Goal: Task Accomplishment & Management: Use online tool/utility

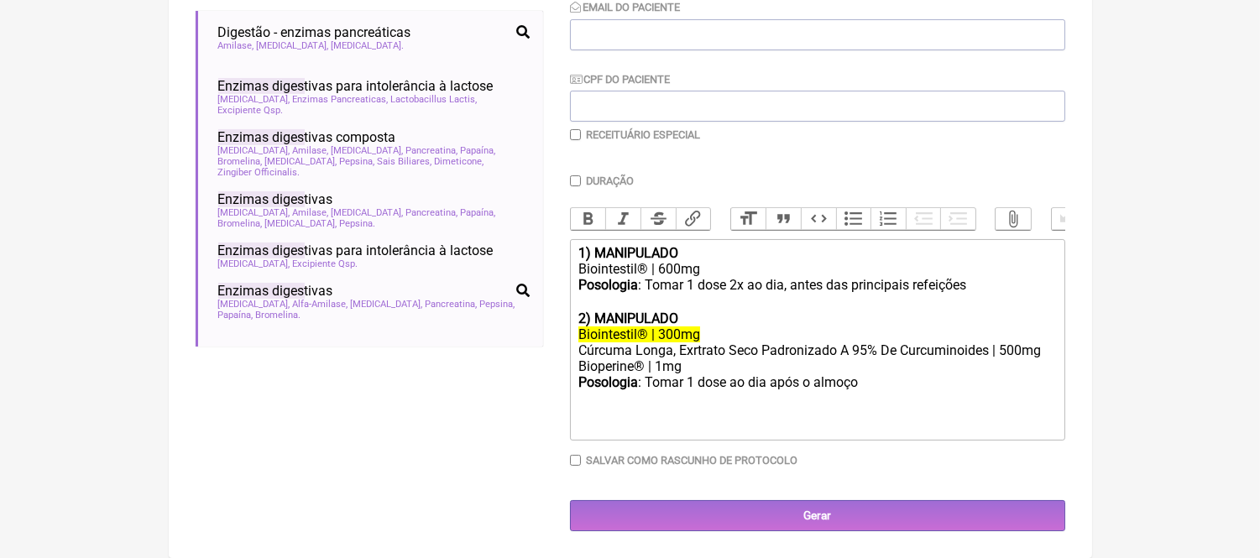
scroll to position [479, 0]
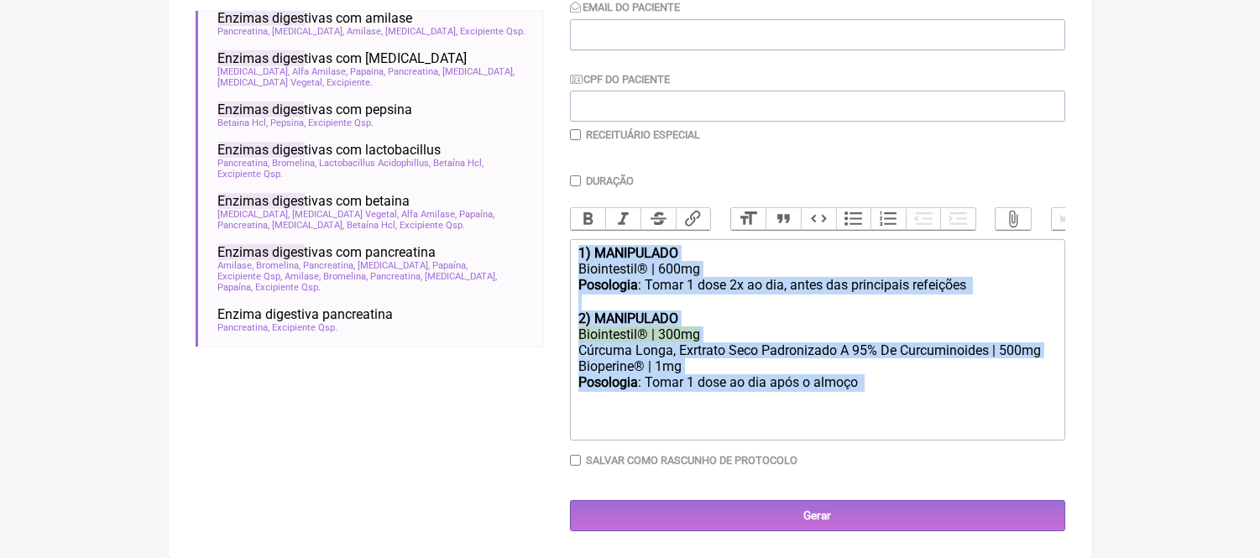
drag, startPoint x: 902, startPoint y: 412, endPoint x: 565, endPoint y: 249, distance: 374.4
click at [565, 249] on form "Buscar enzimas diges Protocolos Formulas Medicamentos Industrializados Suplemen…" at bounding box center [631, 194] width 870 height 677
type trix-editor "<div><strong>1) MANIPULADO</strong></div><div>Biointestil® | 600mg</div><div><s…"
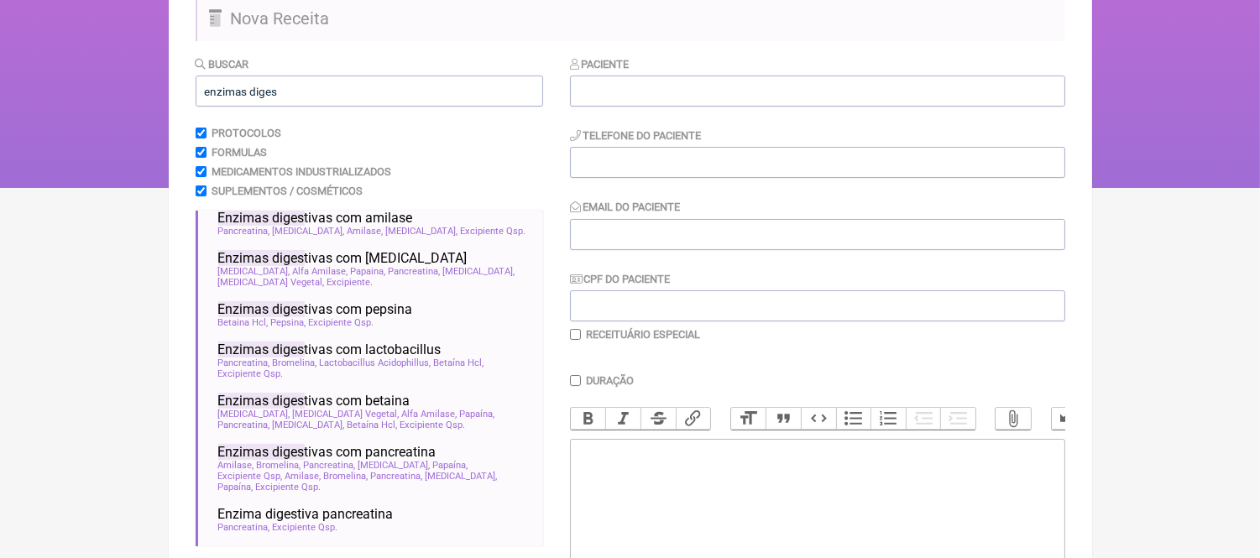
scroll to position [0, 0]
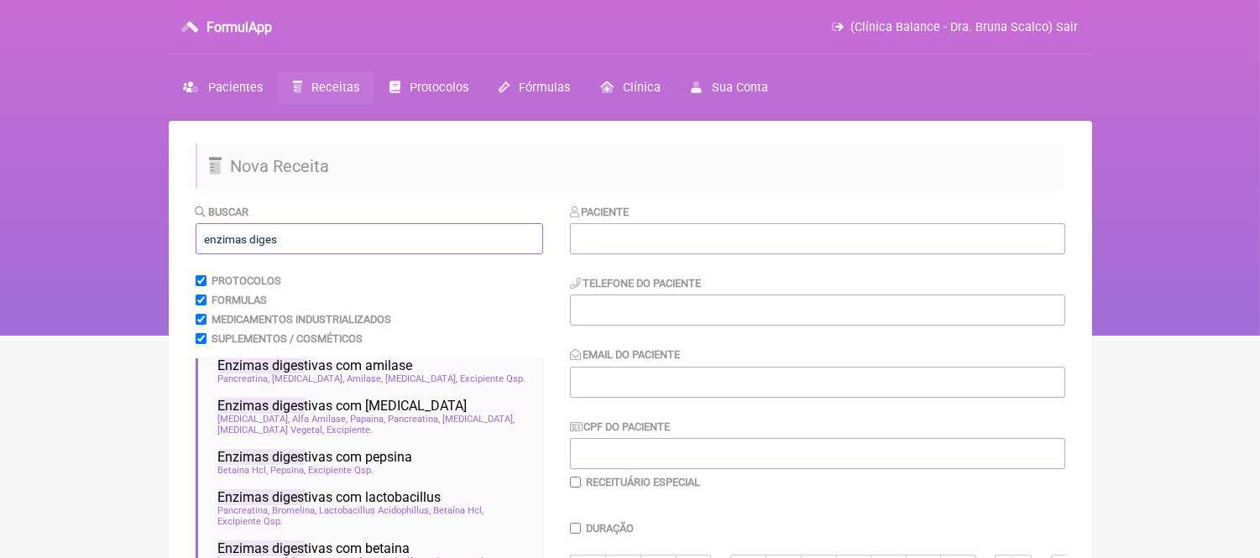
drag, startPoint x: 288, startPoint y: 238, endPoint x: 143, endPoint y: 249, distance: 145.6
click at [143, 249] on div "FormulApp (Clínica Balance - Dra. Bruna Scalco) Sair [GEOGRAPHIC_DATA] Receitas…" at bounding box center [630, 168] width 1260 height 336
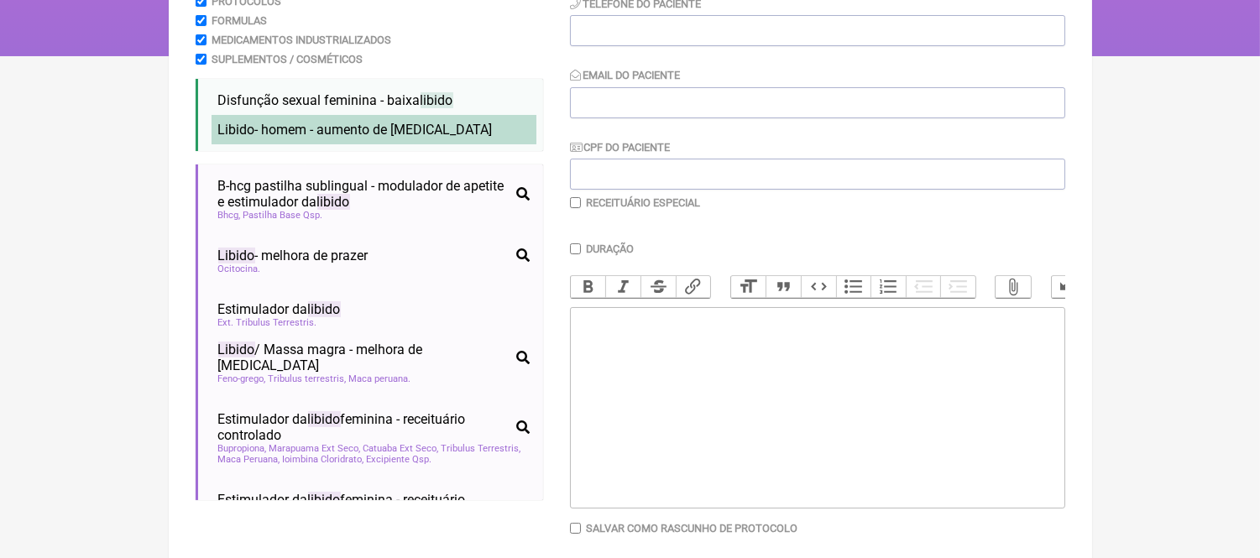
type input "libido"
click at [380, 134] on span "Libido - homem - aumento de [MEDICAL_DATA]" at bounding box center [355, 130] width 275 height 16
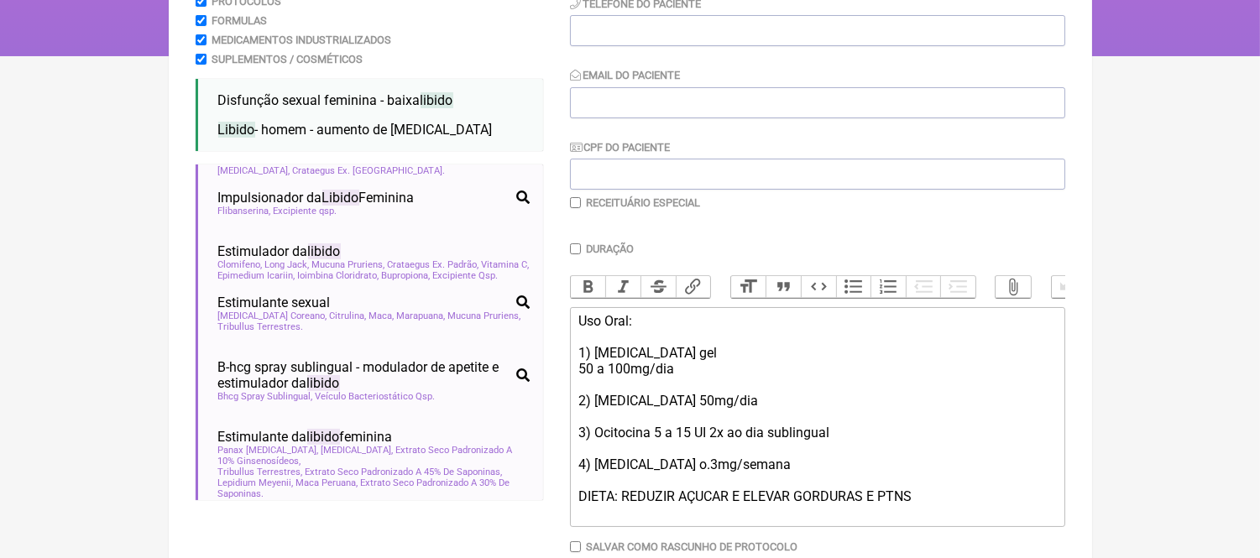
scroll to position [466, 0]
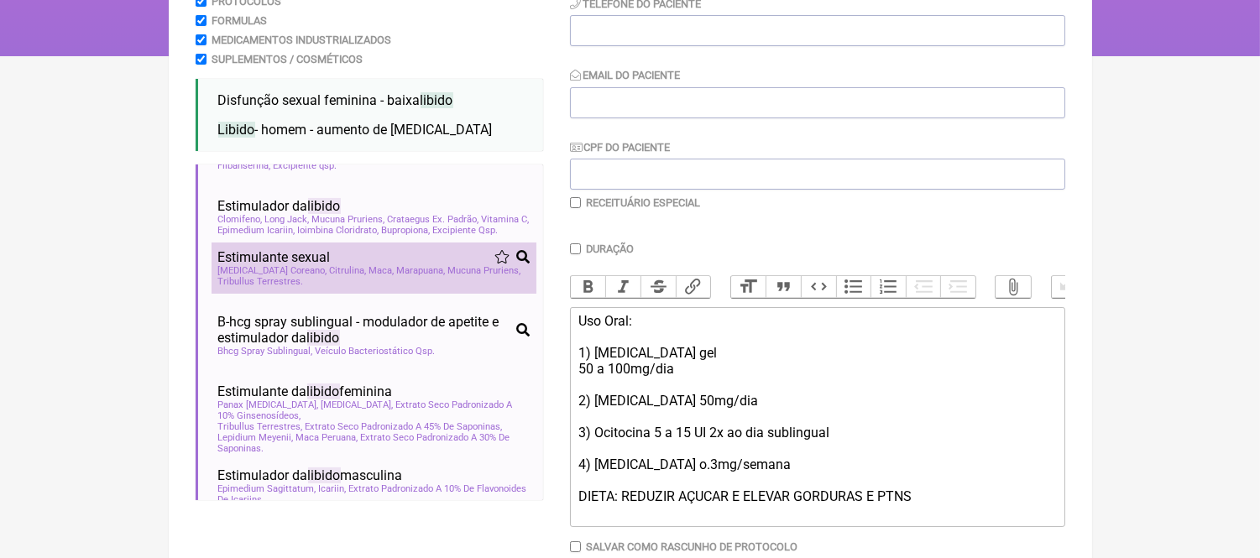
click at [319, 265] on span "Estimulante sexual" at bounding box center [274, 257] width 113 height 16
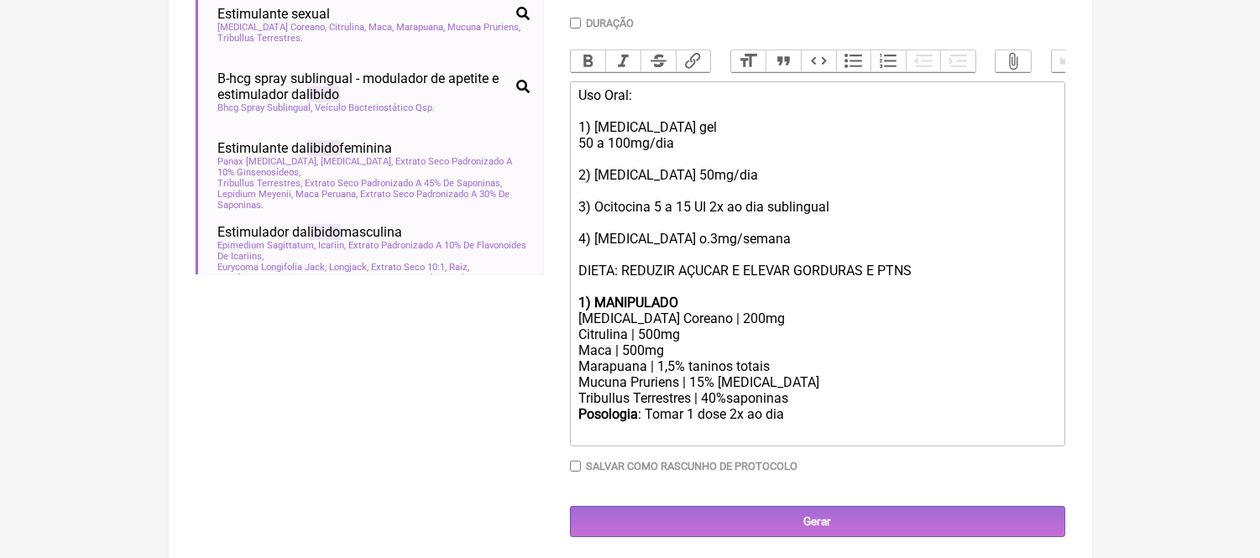
scroll to position [551, 0]
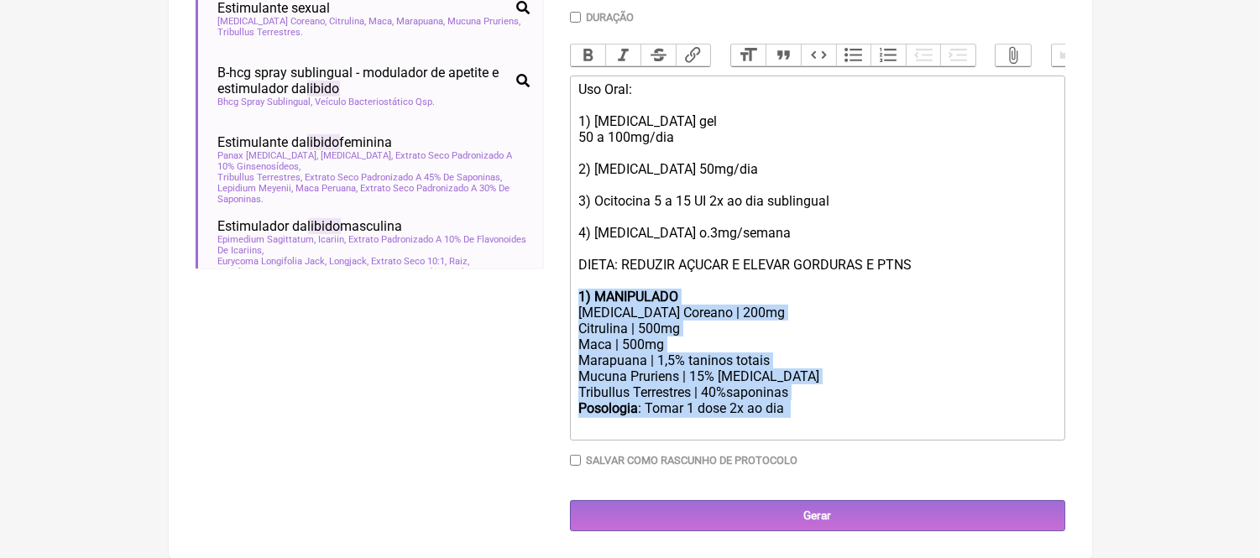
drag, startPoint x: 591, startPoint y: 431, endPoint x: 569, endPoint y: 291, distance: 141.9
click at [570, 291] on trix-editor "Uso Oral: 1) [MEDICAL_DATA] gel 50 a 100mg/dia 2) [MEDICAL_DATA] 50mg/dia 3) Oc…" at bounding box center [817, 258] width 495 height 365
type trix-editor "<div>Uso Oral:<br>&nbsp;<br>1) [MEDICAL_DATA] gel&nbsp;<br>50 a 100mg/dia<br>&n…"
copy trix-editor "1) MANIPULADO [MEDICAL_DATA] Coreano | 200mg Citrulina | 500mg Maca | 500mg Mar…"
click at [795, 386] on div "Tribullus Terrestres | 40%saponinas" at bounding box center [817, 393] width 477 height 16
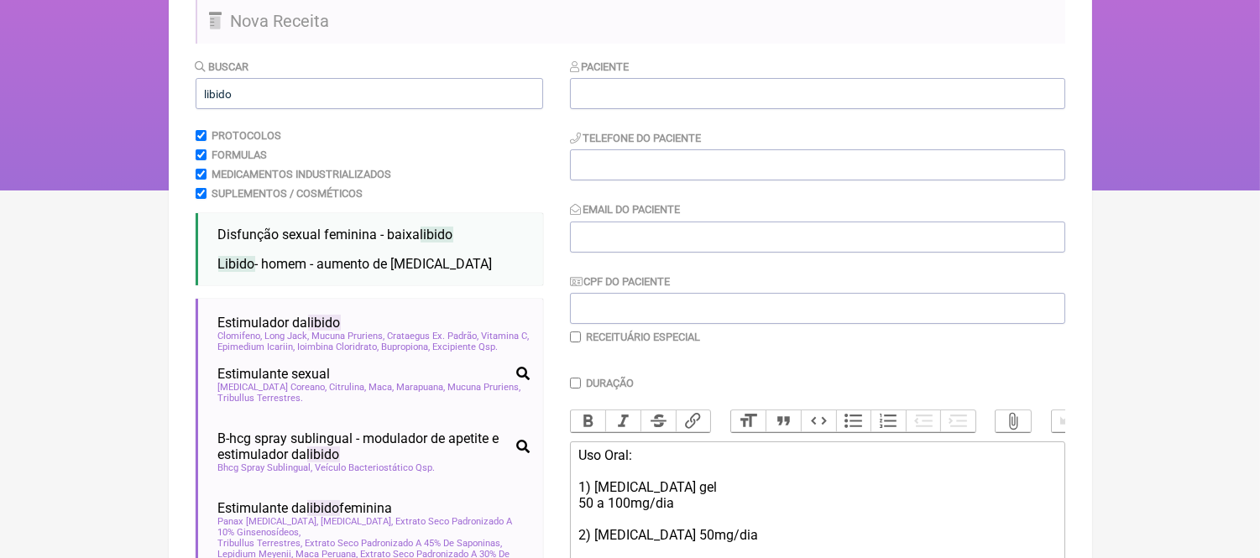
scroll to position [178, 0]
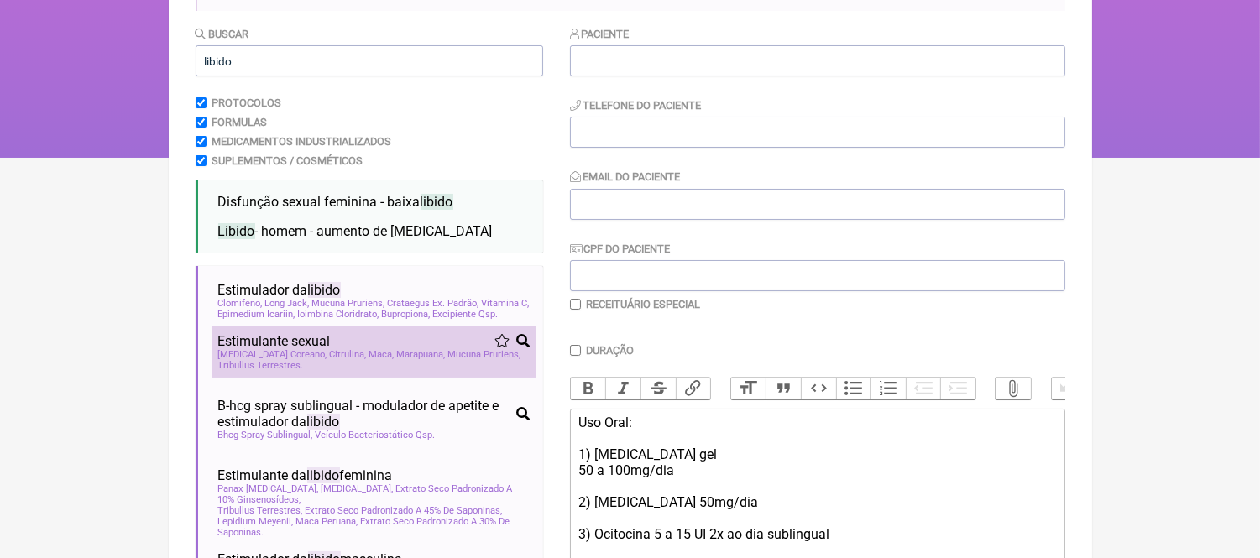
click at [245, 360] on span "[MEDICAL_DATA] Coreano" at bounding box center [272, 354] width 109 height 11
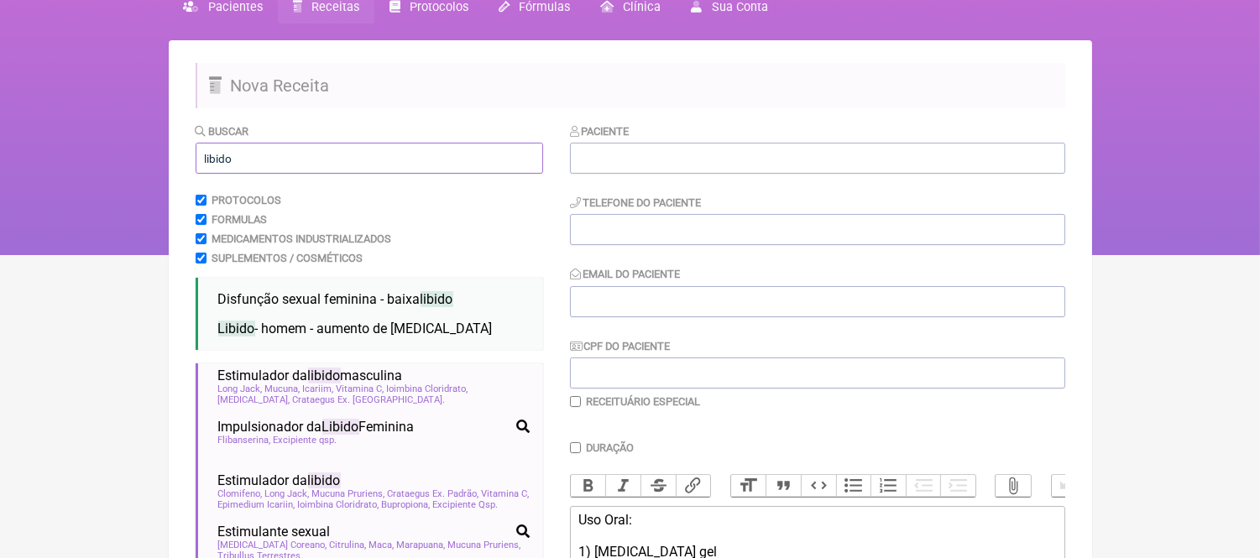
scroll to position [34, 0]
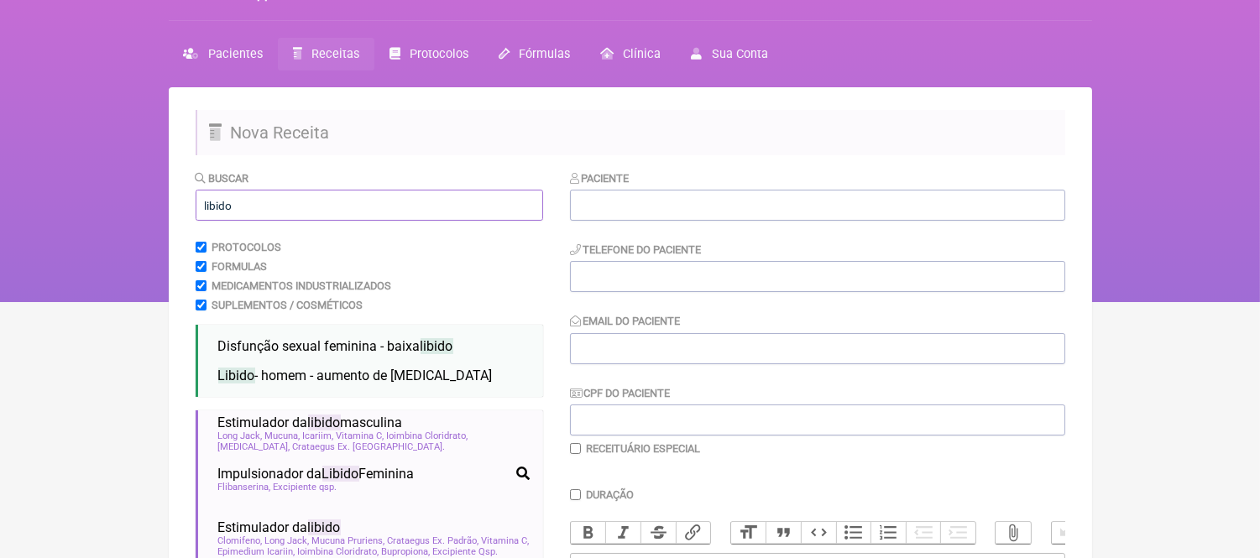
drag, startPoint x: 215, startPoint y: 11, endPoint x: 139, endPoint y: 237, distance: 238.4
click at [139, 237] on div "FormulApp (Clínica Balance - Dra. Bruna Scalco) Sair [GEOGRAPHIC_DATA] Receitas…" at bounding box center [630, 134] width 1260 height 336
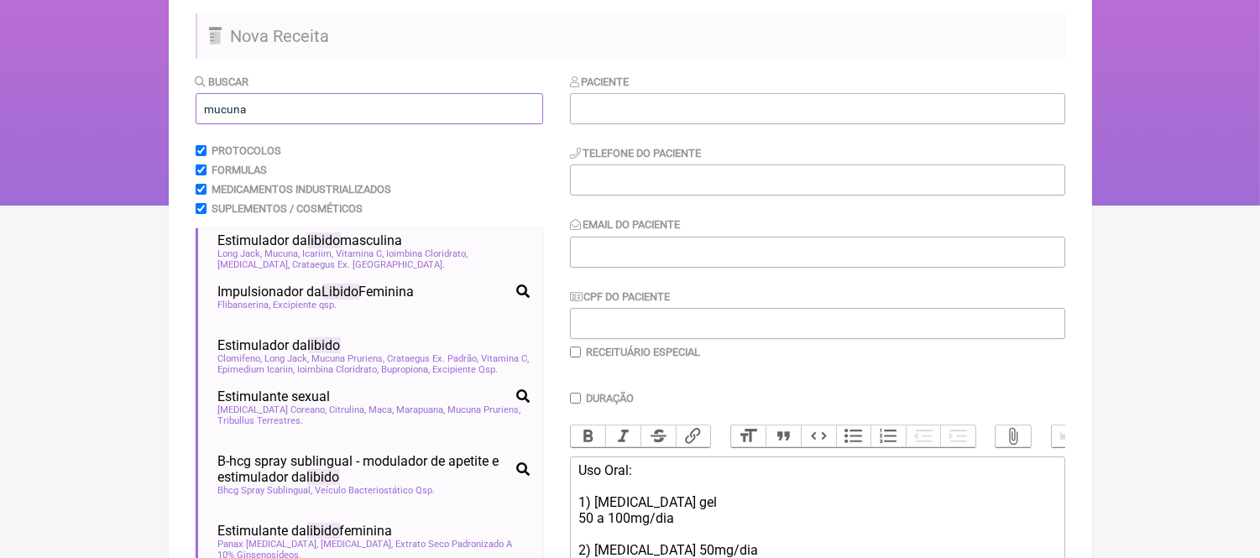
scroll to position [220, 0]
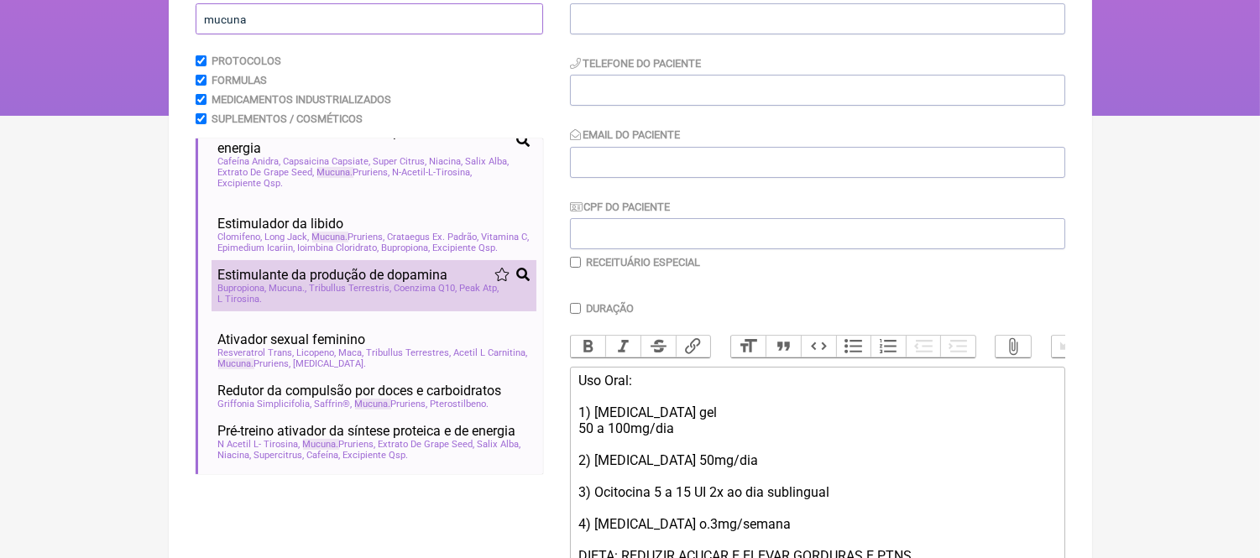
type input "mucuna"
click at [296, 283] on span "Mucuna" at bounding box center [288, 288] width 36 height 11
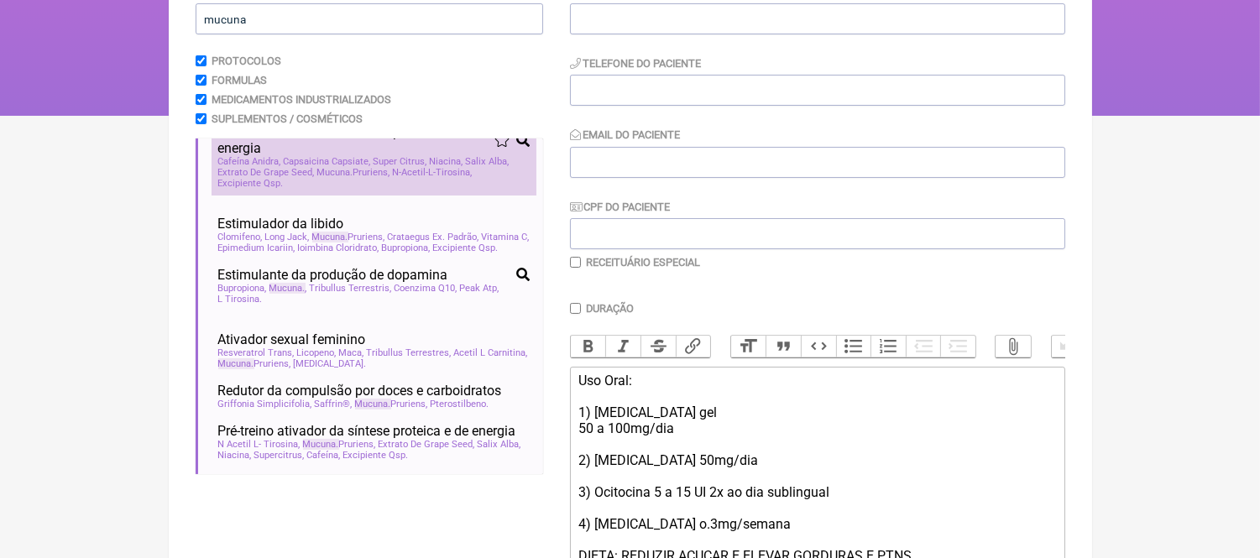
click at [320, 167] on span "Mucuna" at bounding box center [335, 172] width 36 height 11
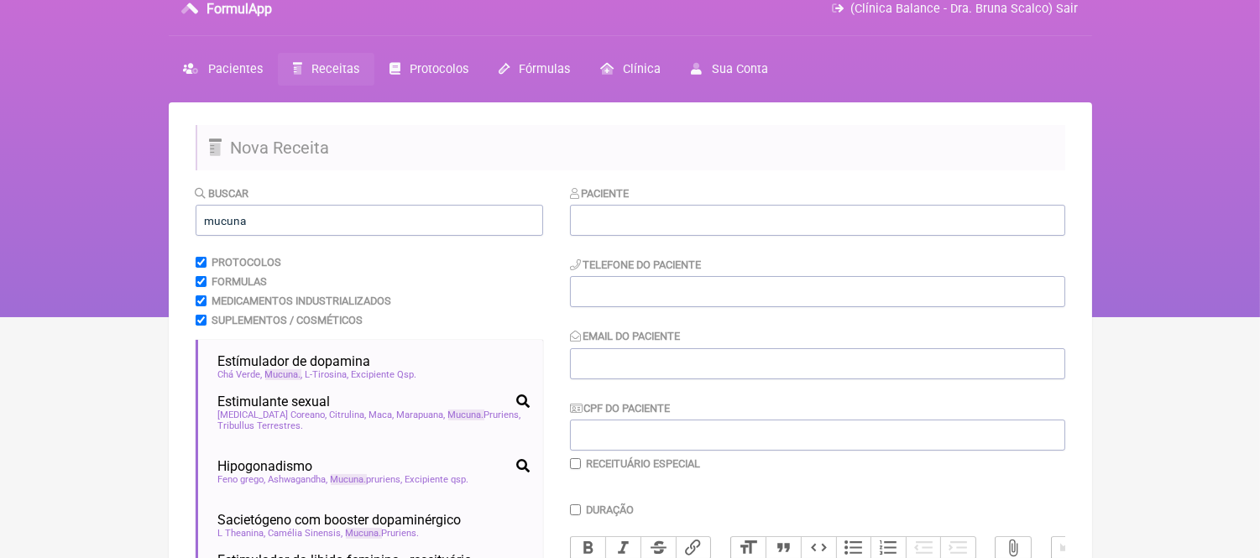
scroll to position [0, 0]
